Goal: Communication & Community: Participate in discussion

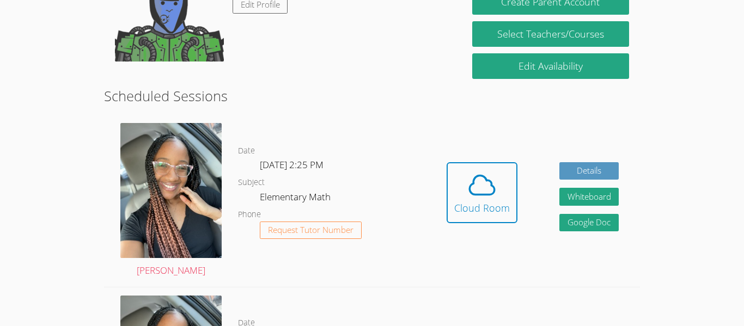
scroll to position [153, 0]
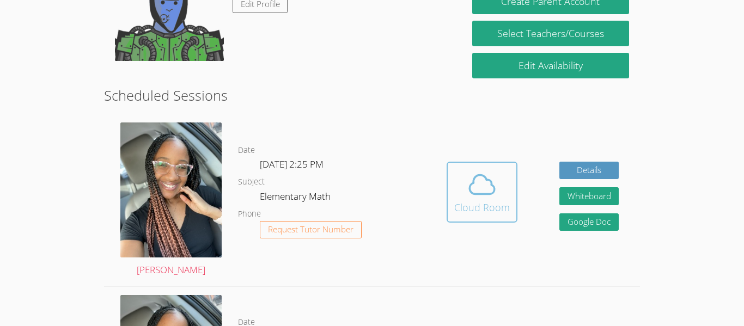
click at [478, 209] on div "Cloud Room" at bounding box center [483, 207] width 56 height 15
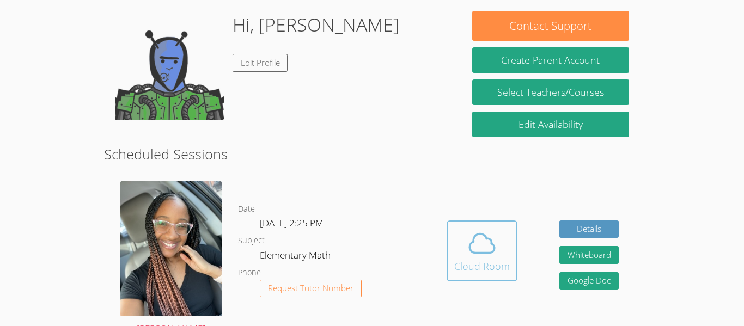
scroll to position [86, 0]
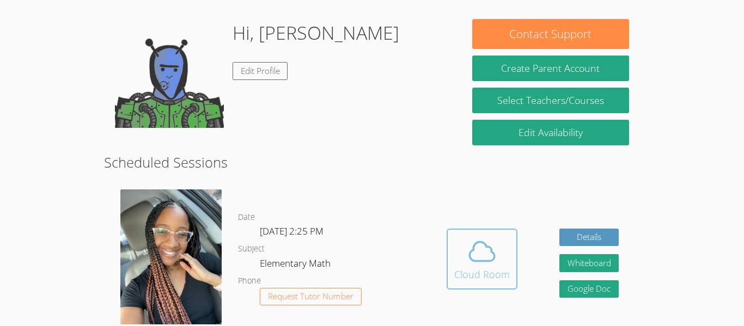
click at [491, 240] on icon at bounding box center [482, 252] width 31 height 31
click at [489, 243] on icon at bounding box center [482, 252] width 31 height 31
click at [475, 257] on icon at bounding box center [482, 252] width 31 height 31
click at [474, 257] on icon at bounding box center [482, 252] width 31 height 31
click at [468, 229] on button "Cloud Room" at bounding box center [482, 259] width 71 height 61
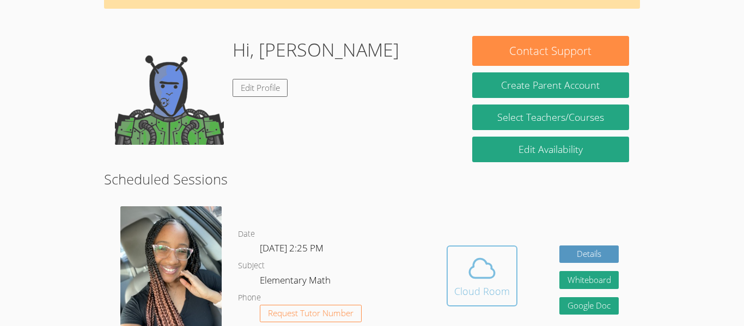
scroll to position [88, 0]
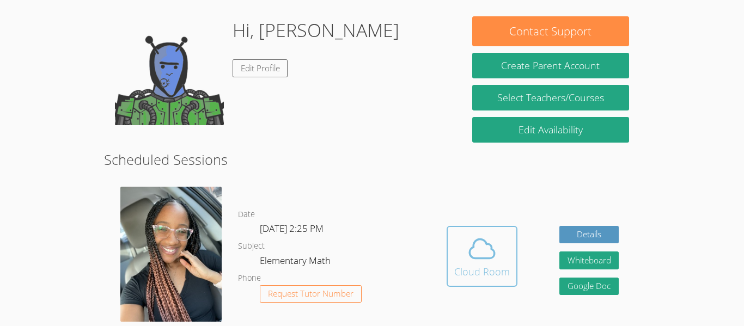
click at [504, 250] on span at bounding box center [483, 249] width 56 height 31
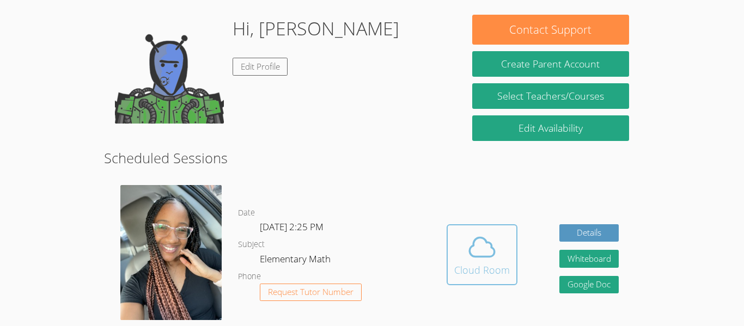
click at [469, 268] on div "Cloud Room" at bounding box center [483, 270] width 56 height 15
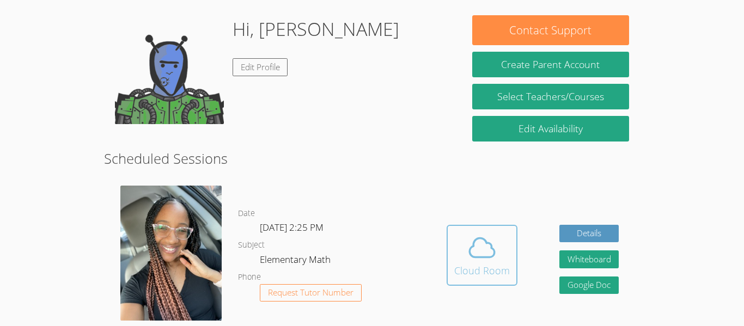
click at [475, 270] on div "Cloud Room" at bounding box center [483, 270] width 56 height 15
click at [481, 273] on div "Cloud Room" at bounding box center [483, 270] width 56 height 15
click at [473, 280] on button "Cloud Room" at bounding box center [482, 255] width 71 height 61
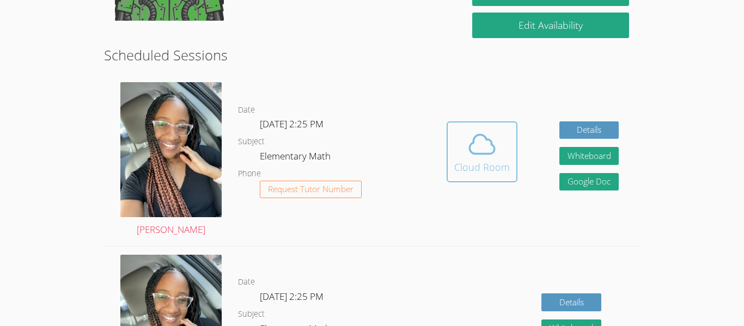
scroll to position [190, 0]
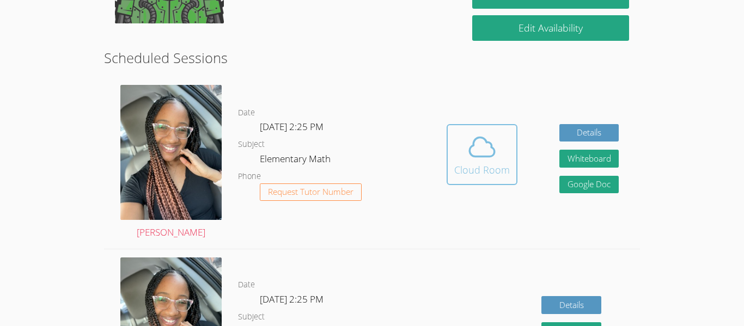
click at [468, 143] on icon at bounding box center [482, 147] width 31 height 31
click at [472, 140] on icon at bounding box center [482, 147] width 31 height 31
click at [471, 166] on div "Cloud Room" at bounding box center [483, 169] width 56 height 15
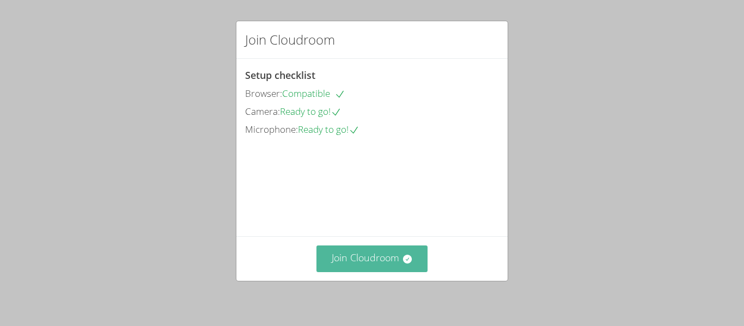
click at [349, 257] on button "Join Cloudroom" at bounding box center [373, 259] width 112 height 27
click at [393, 258] on button "Join Cloudroom" at bounding box center [373, 259] width 112 height 27
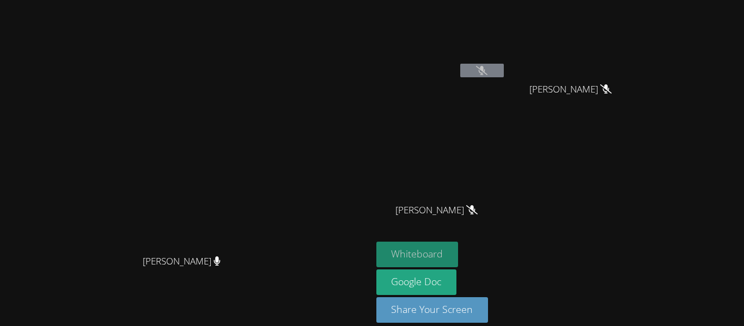
click at [459, 244] on button "Whiteboard" at bounding box center [418, 255] width 82 height 26
click at [459, 252] on button "Whiteboard" at bounding box center [418, 255] width 82 height 26
click at [459, 249] on button "Whiteboard" at bounding box center [418, 255] width 82 height 26
click at [459, 261] on button "Whiteboard" at bounding box center [418, 255] width 82 height 26
click at [488, 69] on icon at bounding box center [481, 70] width 11 height 9
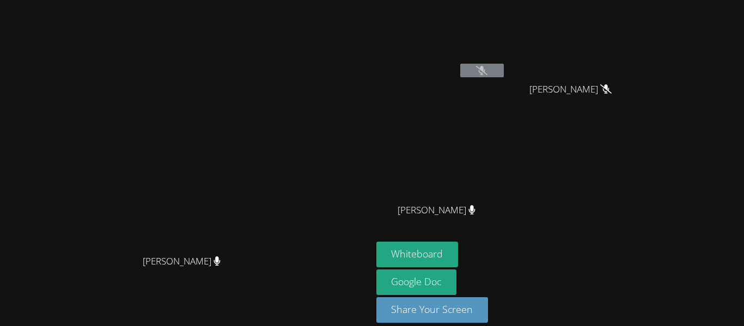
click at [488, 70] on icon at bounding box center [481, 70] width 11 height 9
click at [488, 72] on icon at bounding box center [481, 70] width 11 height 9
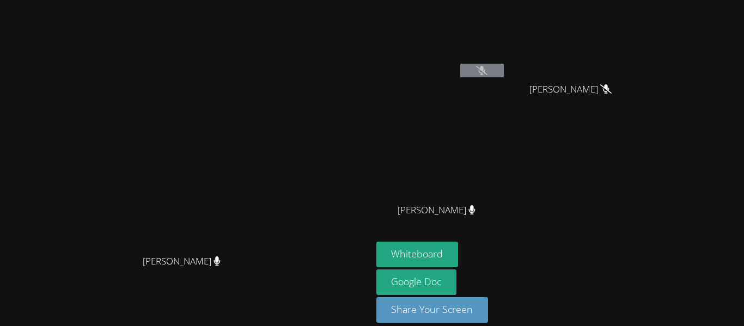
click at [488, 72] on icon at bounding box center [481, 70] width 11 height 9
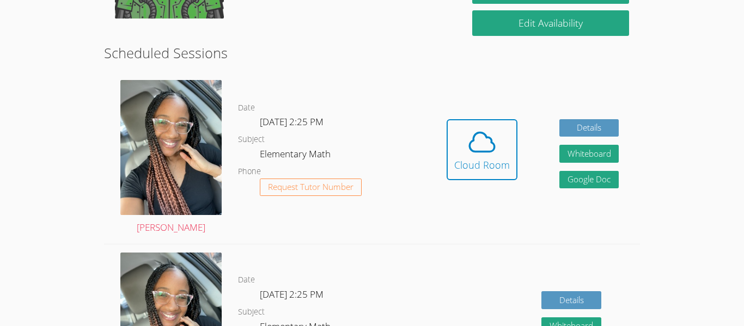
scroll to position [206, 0]
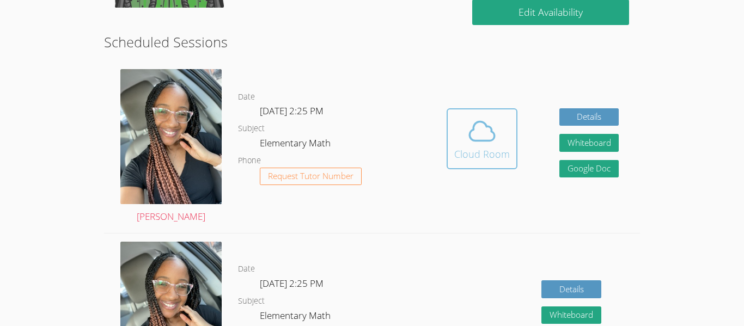
click at [486, 137] on icon at bounding box center [482, 131] width 31 height 31
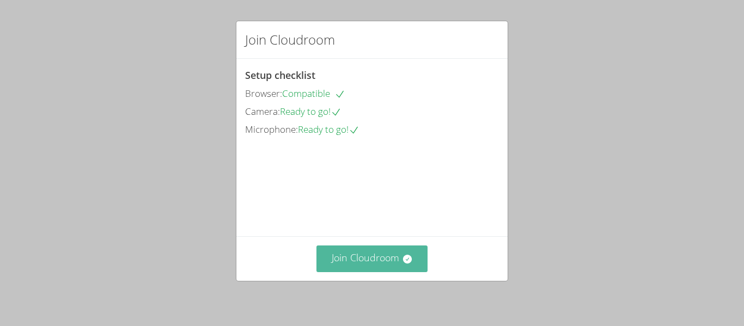
click at [404, 269] on button "Join Cloudroom" at bounding box center [373, 259] width 112 height 27
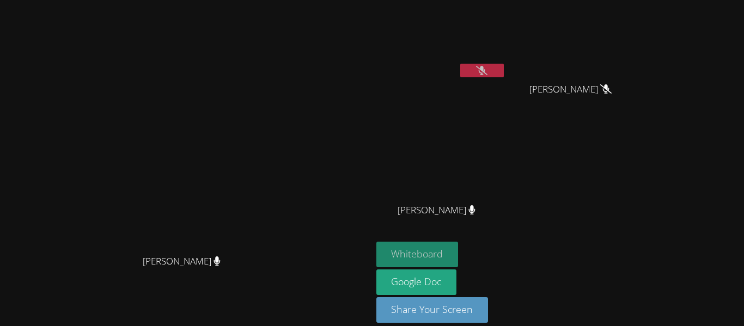
click at [459, 253] on button "Whiteboard" at bounding box center [418, 255] width 82 height 26
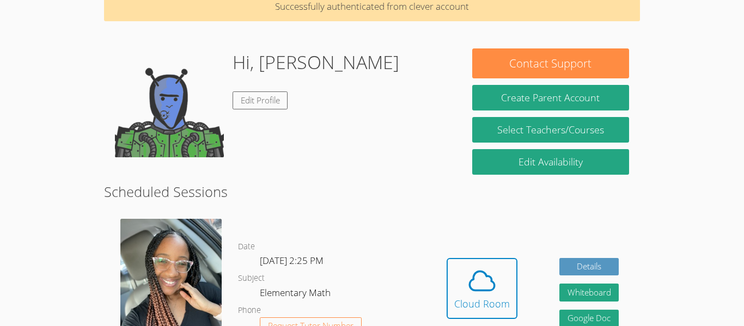
scroll to position [119, 0]
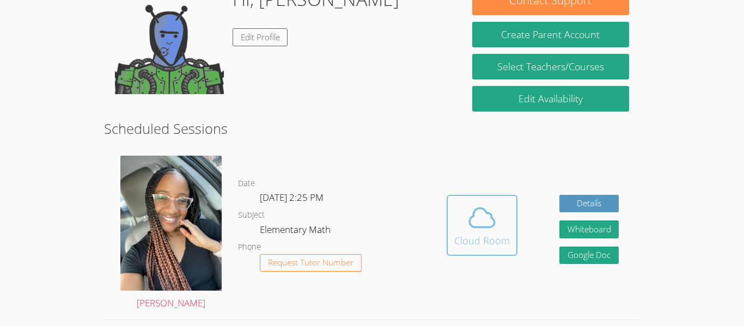
click at [498, 235] on div "Cloud Room" at bounding box center [483, 240] width 56 height 15
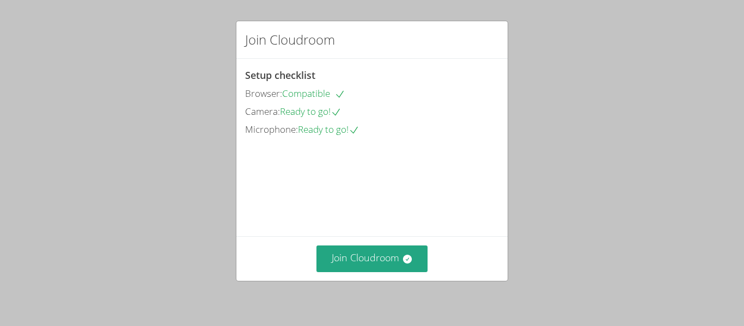
click at [372, 223] on video at bounding box center [327, 188] width 164 height 82
click at [380, 254] on button "Join Cloudroom" at bounding box center [373, 259] width 112 height 27
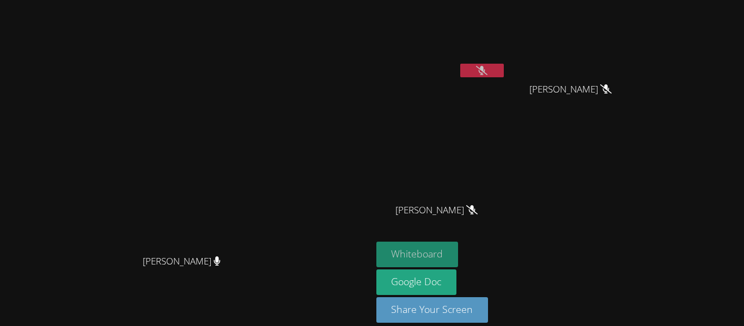
click at [459, 257] on button "Whiteboard" at bounding box center [418, 255] width 82 height 26
